Goal: Check status: Check status

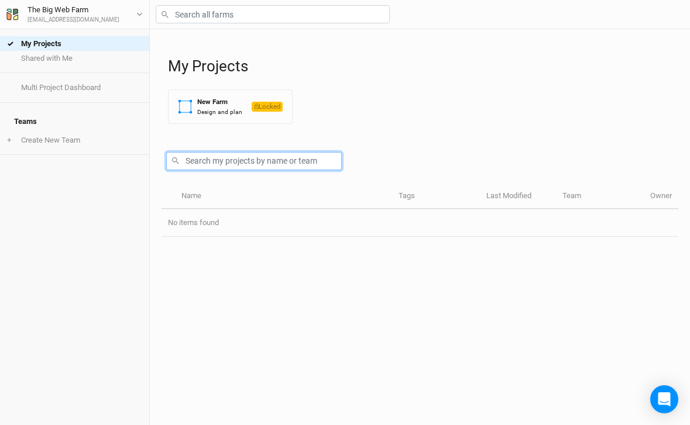
click at [270, 158] on input "text" at bounding box center [253, 161] width 175 height 18
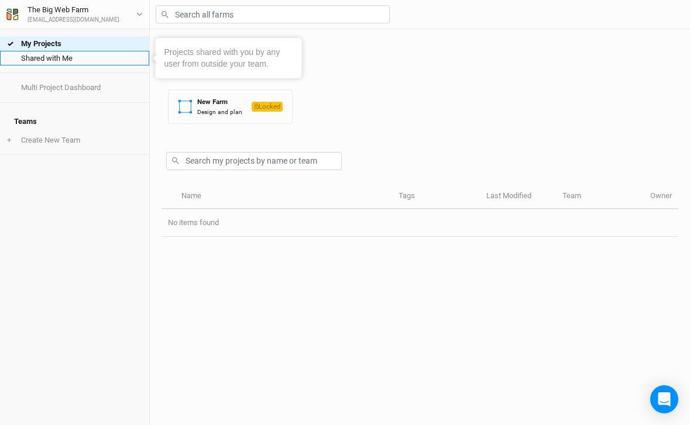
click at [41, 60] on link "Shared with Me" at bounding box center [74, 58] width 149 height 15
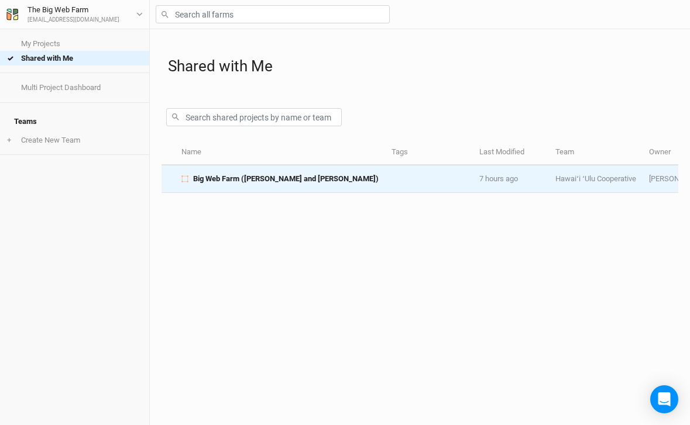
click at [226, 178] on span "Big Web Farm ([PERSON_NAME] and [PERSON_NAME])" at bounding box center [285, 179] width 185 height 11
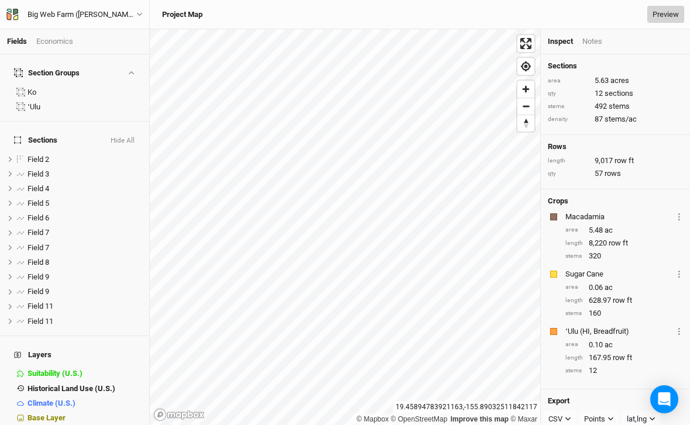
click at [657, 16] on link "Preview" at bounding box center [665, 15] width 37 height 18
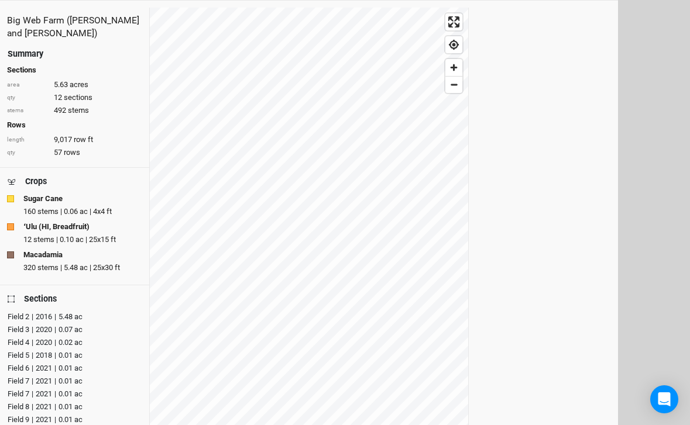
scroll to position [34, 0]
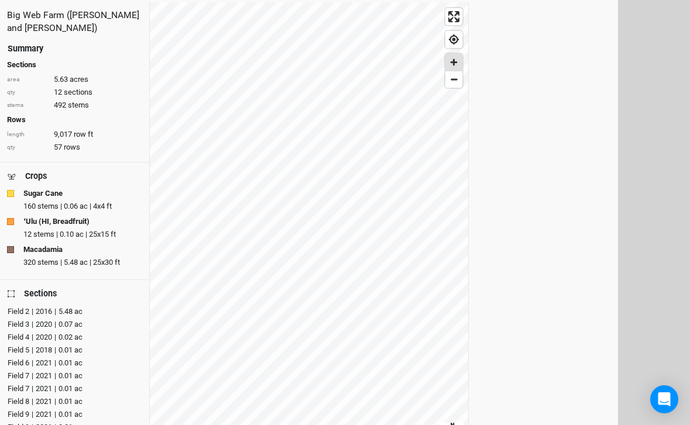
click at [456, 66] on span "Zoom in" at bounding box center [453, 62] width 17 height 17
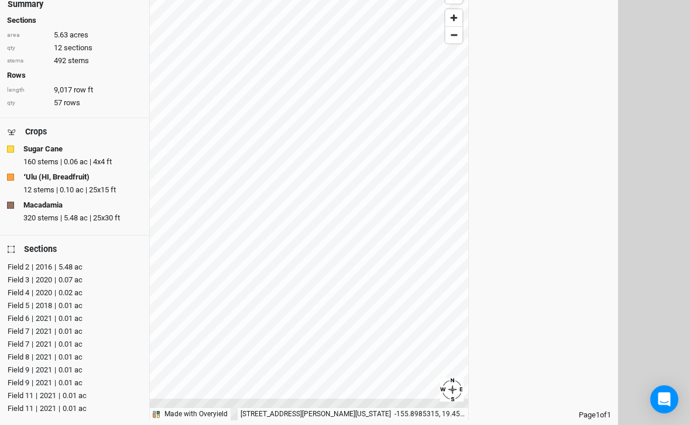
scroll to position [81, 0]
